Goal: Communication & Community: Answer question/provide support

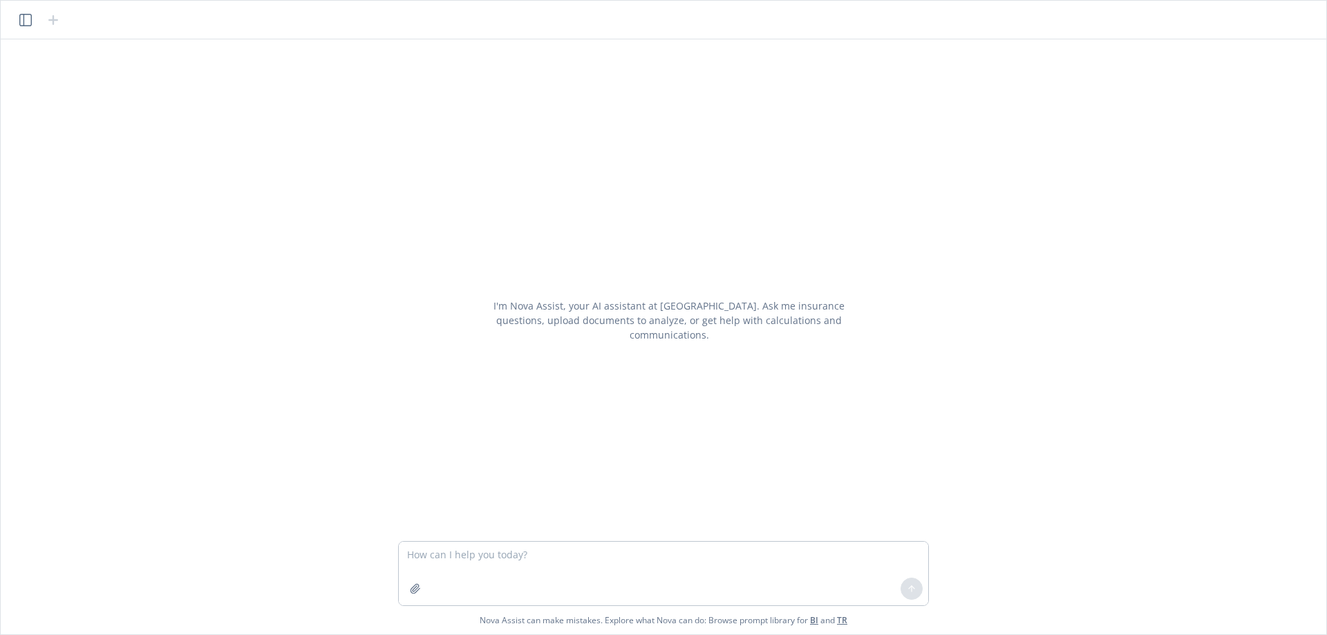
click at [475, 563] on textarea at bounding box center [663, 574] width 529 height 64
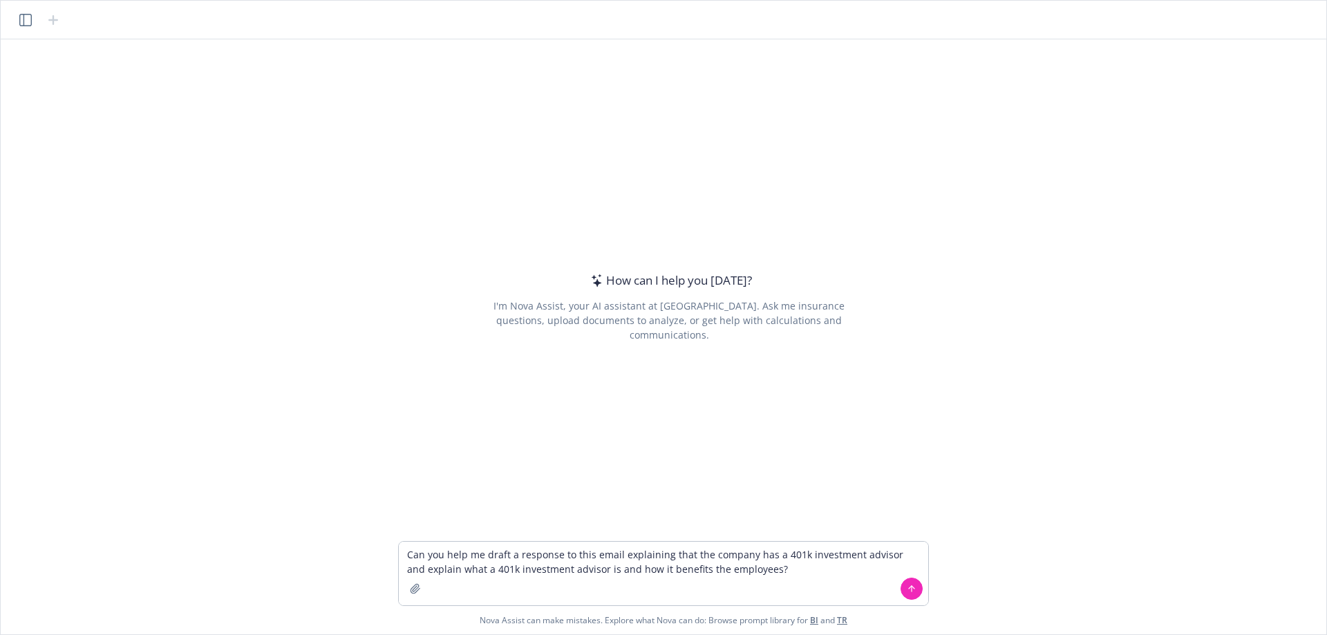
type textarea "Can you help me draft a response to this email explaining that the company has …"
click at [814, 582] on textarea "Can you help me draft a response to this email explaining that the company has …" at bounding box center [663, 574] width 529 height 64
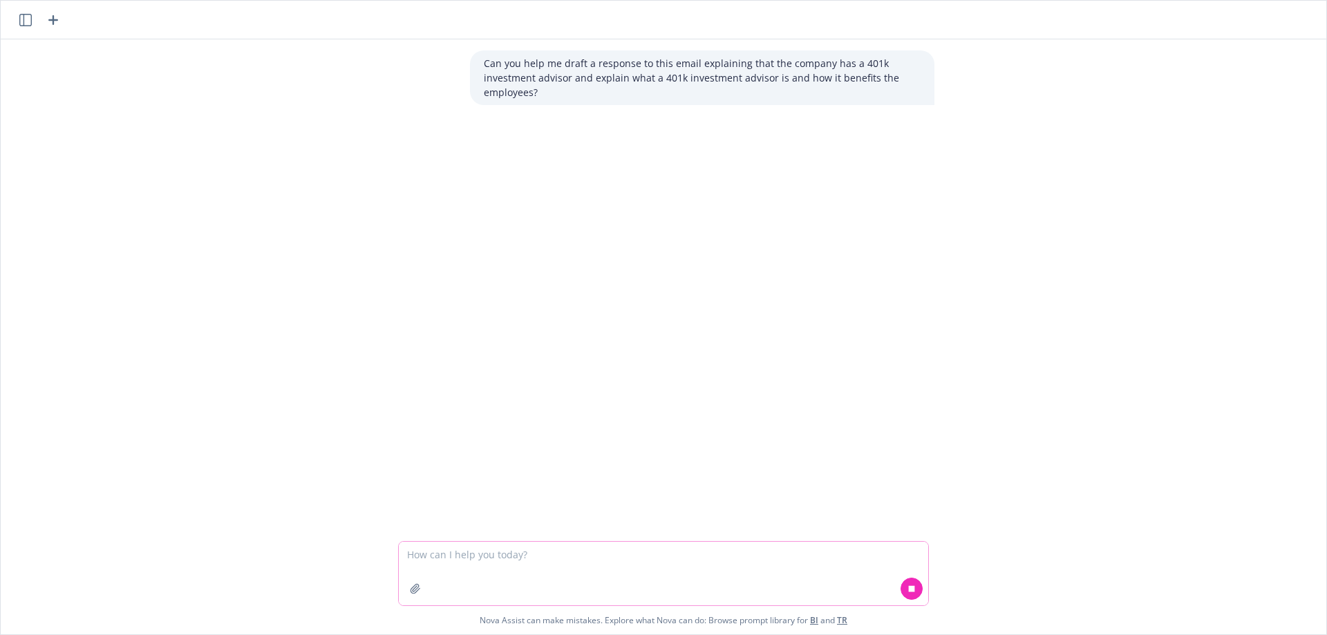
paste textarea "Question for you regarding my Clearway Fidelity 401k. I noticed at the beginnin…"
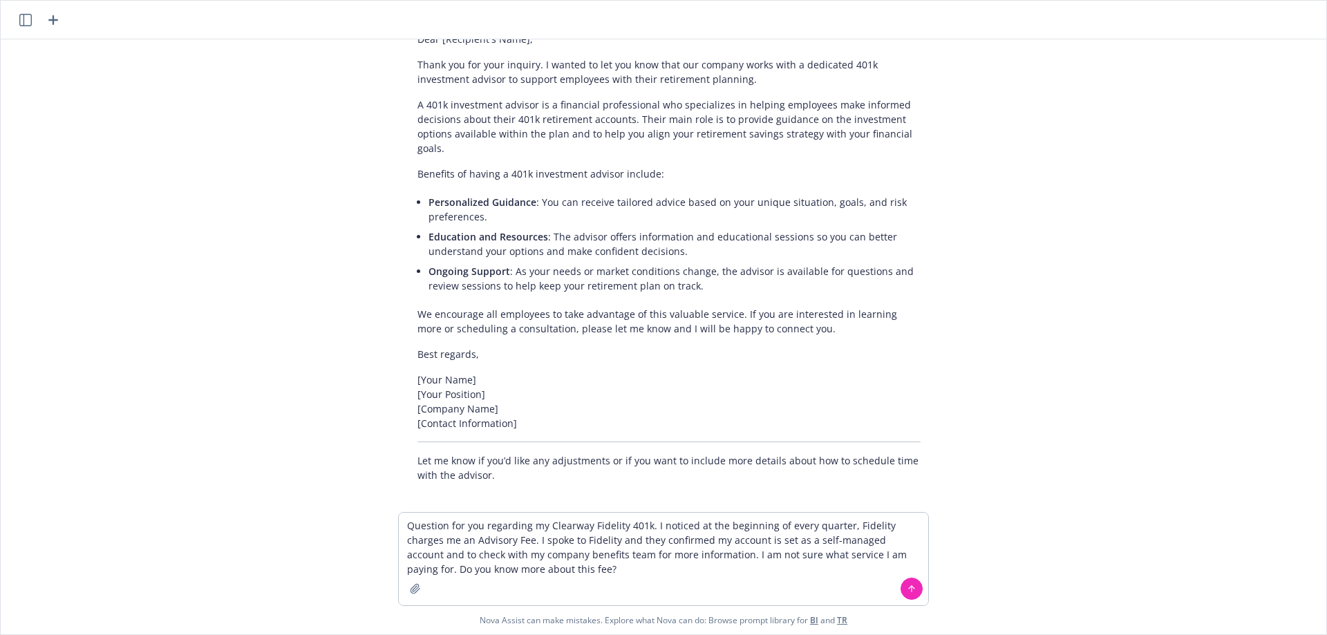
scroll to position [167, 0]
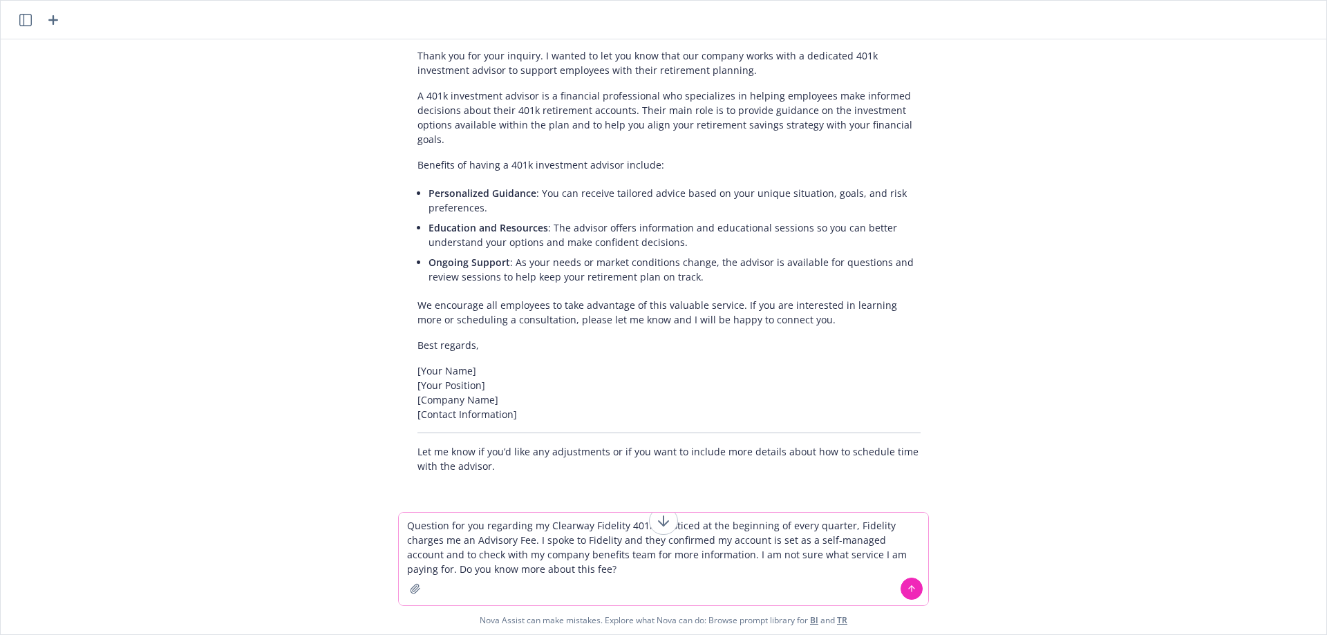
drag, startPoint x: 505, startPoint y: 536, endPoint x: 491, endPoint y: 536, distance: 13.8
click at [505, 536] on textarea "Question for you regarding my Clearway Fidelity 401k. I noticed at the beginnin…" at bounding box center [663, 559] width 529 height 93
click at [408, 525] on textarea "Question for you regarding my Clearway Fidelity 401k. I noticed at the beginnin…" at bounding box center [663, 559] width 529 height 93
type textarea "Here is the exact question: Question for you regarding my Clearway Fidelity 401…"
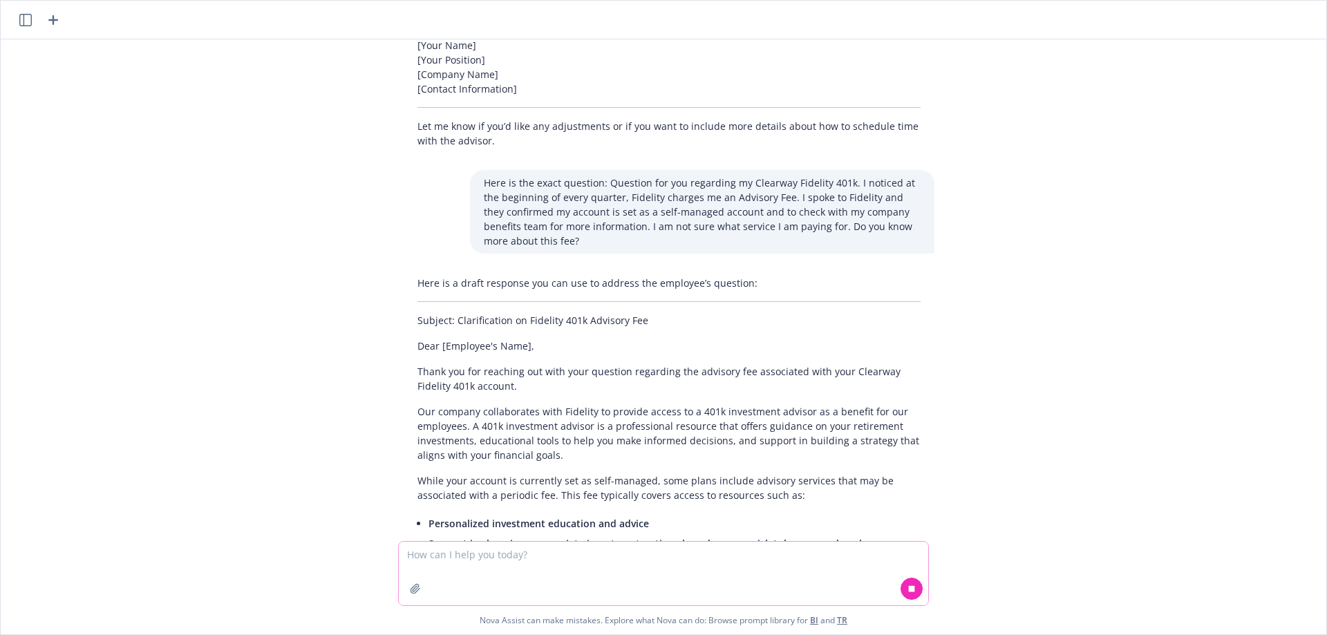
scroll to position [564, 0]
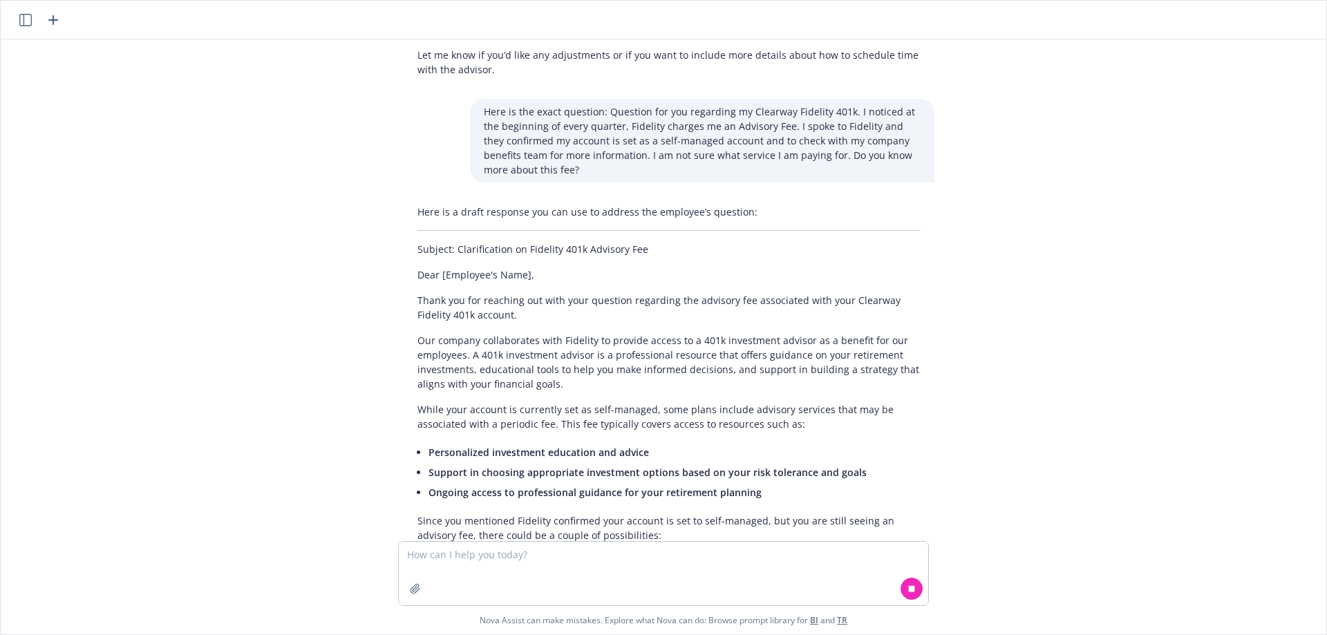
click at [569, 307] on p "Thank you for reaching out with your question regarding the advisory fee associ…" at bounding box center [668, 307] width 503 height 29
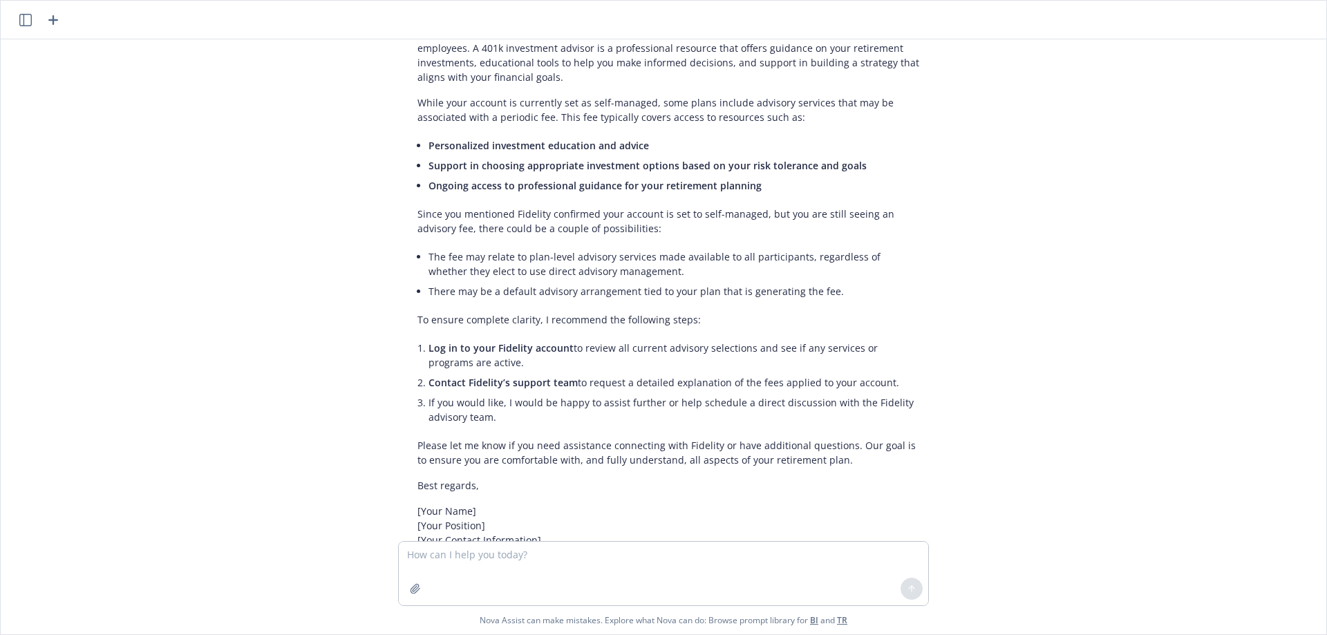
scroll to position [953, 0]
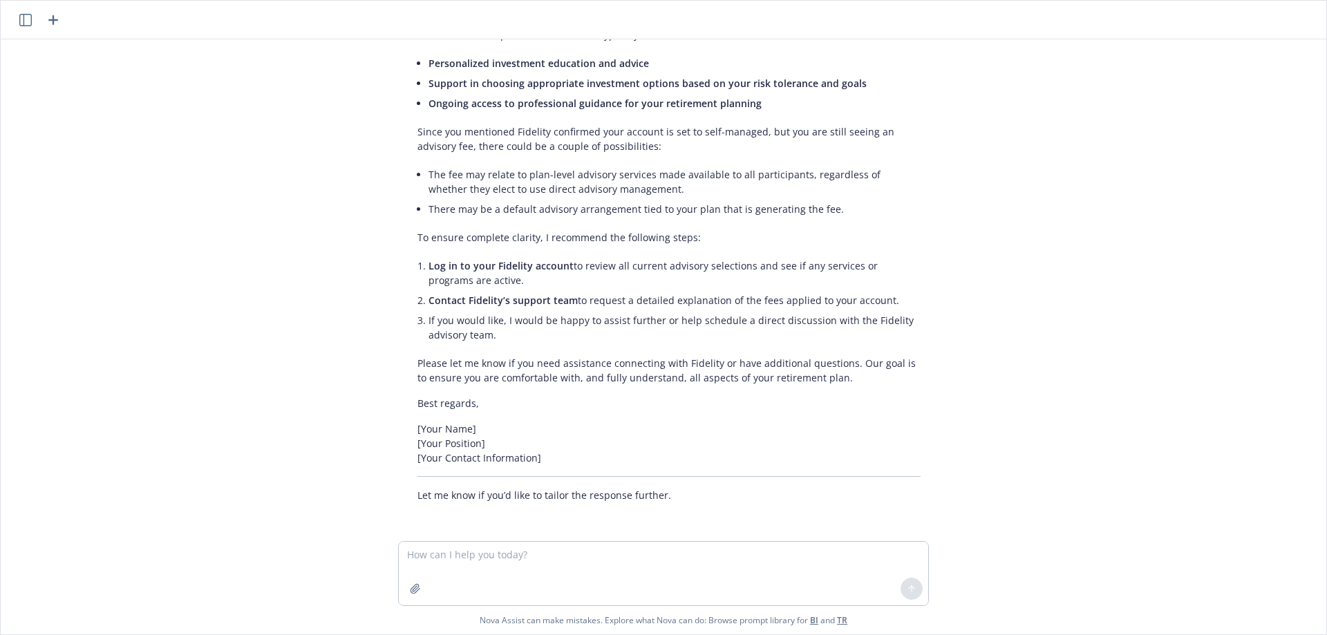
click at [52, 23] on icon "button" at bounding box center [53, 20] width 17 height 17
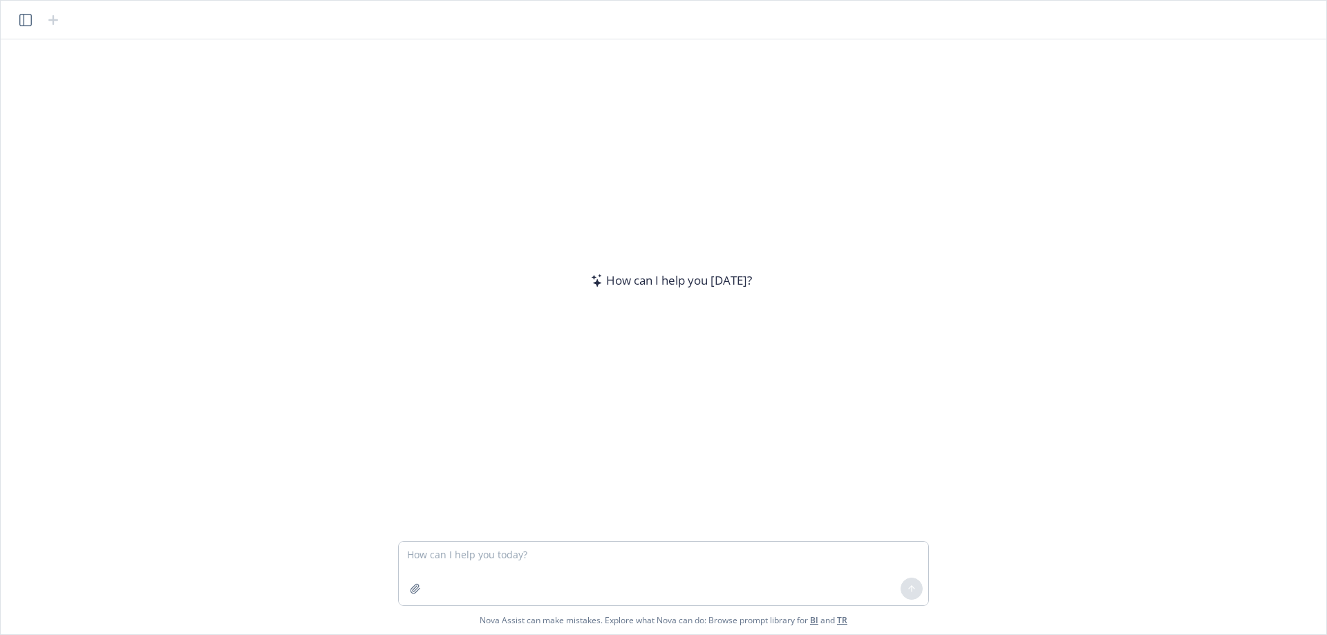
click at [467, 565] on textarea at bounding box center [663, 574] width 529 height 64
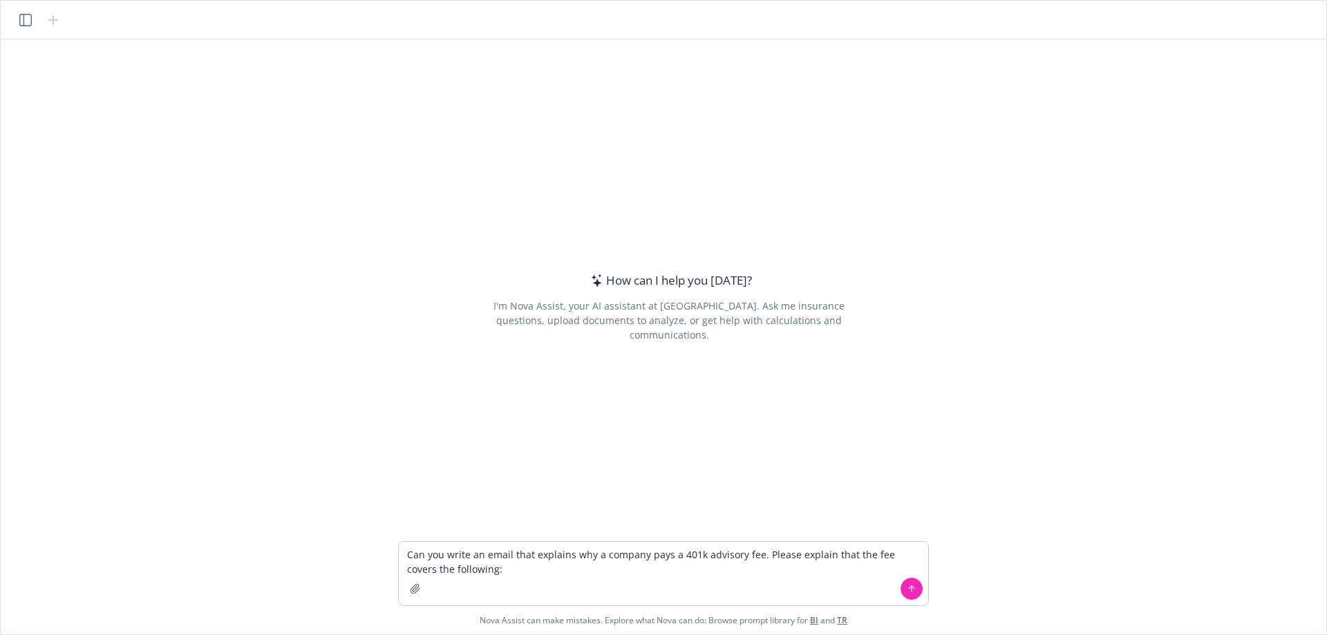
type textarea "Can you write an email that explains why a company pays a 401k advisory fee. Pl…"
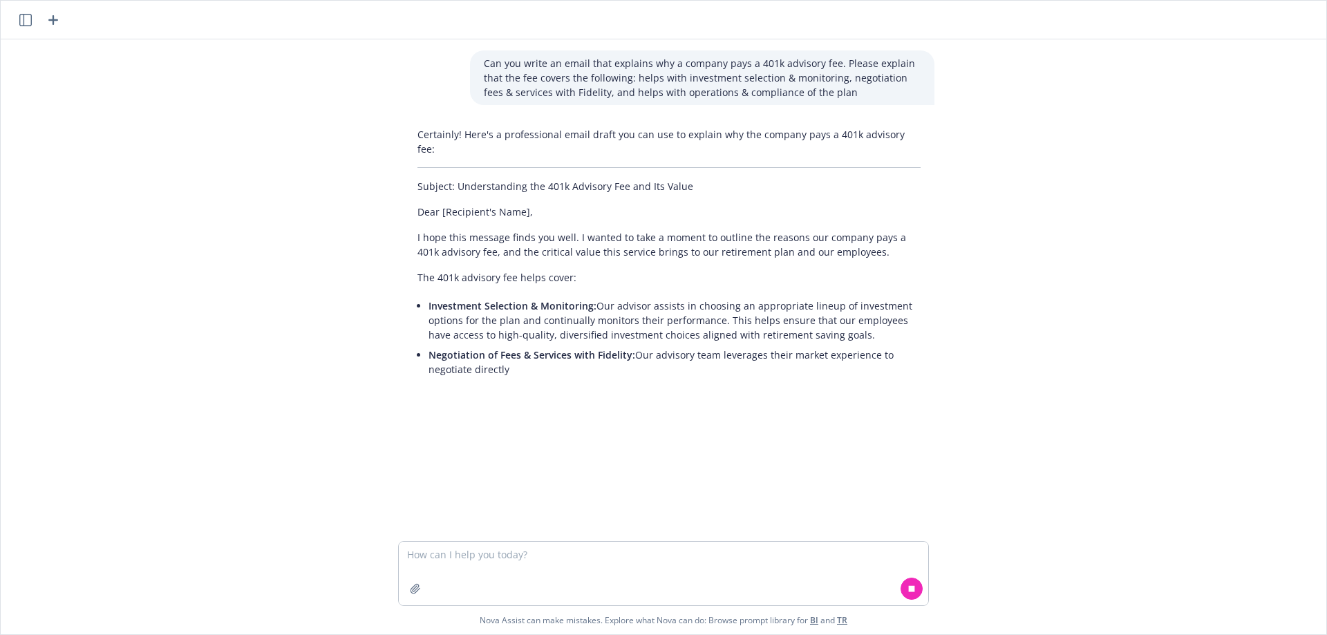
click at [738, 233] on p "I hope this message finds you well. I wanted to take a moment to outline the re…" at bounding box center [668, 244] width 503 height 29
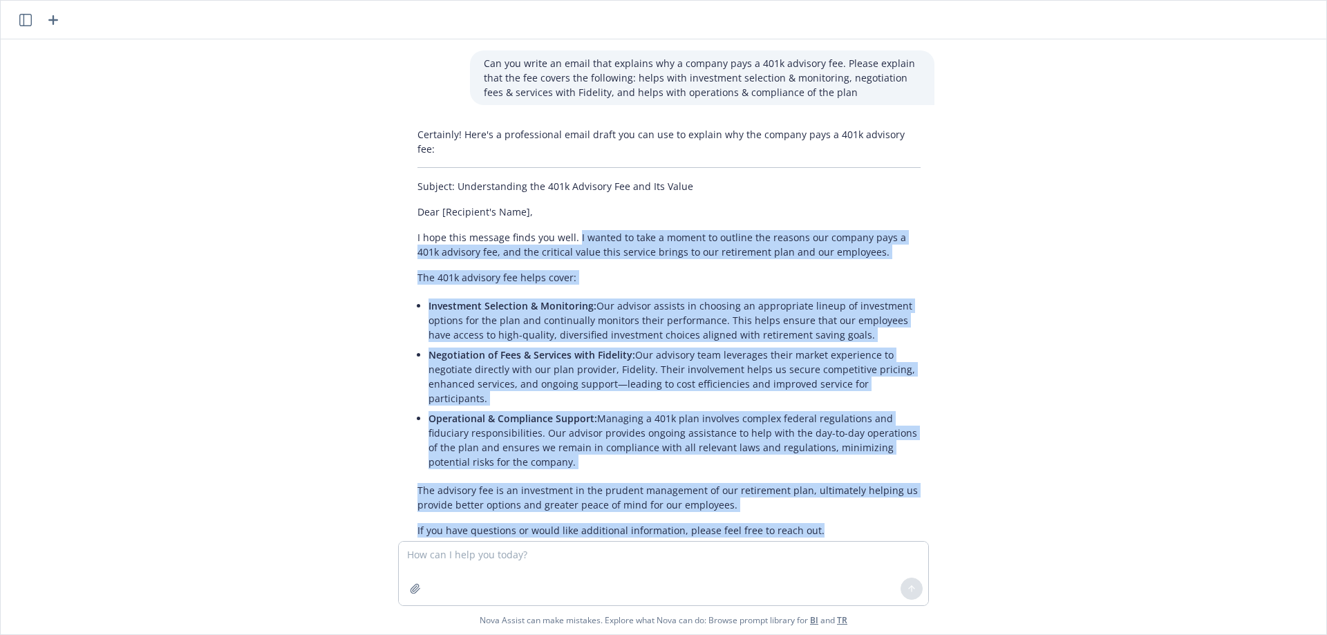
drag, startPoint x: 570, startPoint y: 222, endPoint x: 829, endPoint y: 491, distance: 373.4
click at [829, 491] on div "Certainly! Here's a professional email draft you can use to explain why the com…" at bounding box center [669, 393] width 531 height 542
copy div "L ipsumd si amet c adipis el seddoei tem incidid utl etdolor magn a 129e admini…"
